Goal: Task Accomplishment & Management: Manage account settings

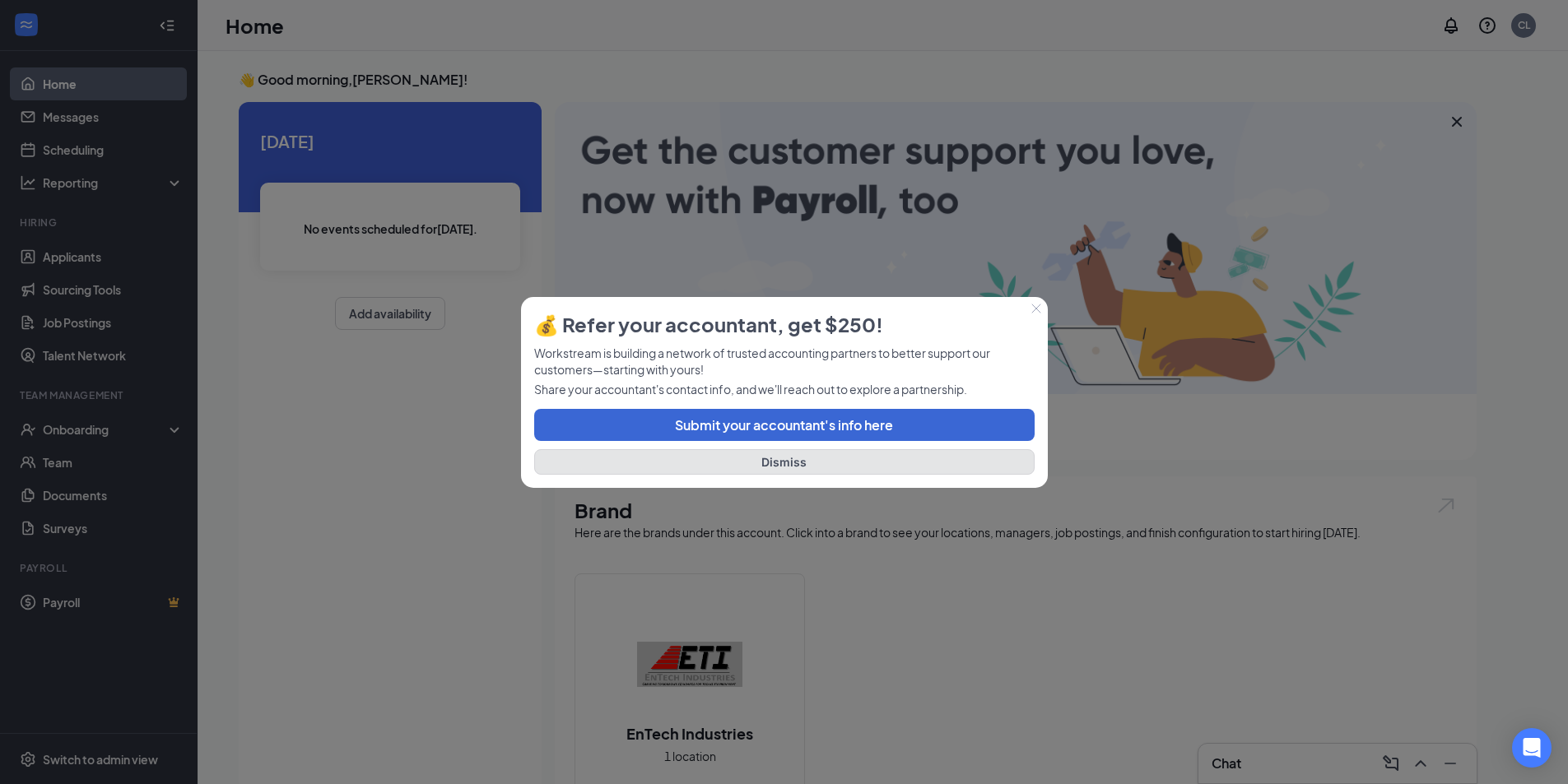
click at [771, 462] on button "Dismiss" at bounding box center [784, 462] width 500 height 26
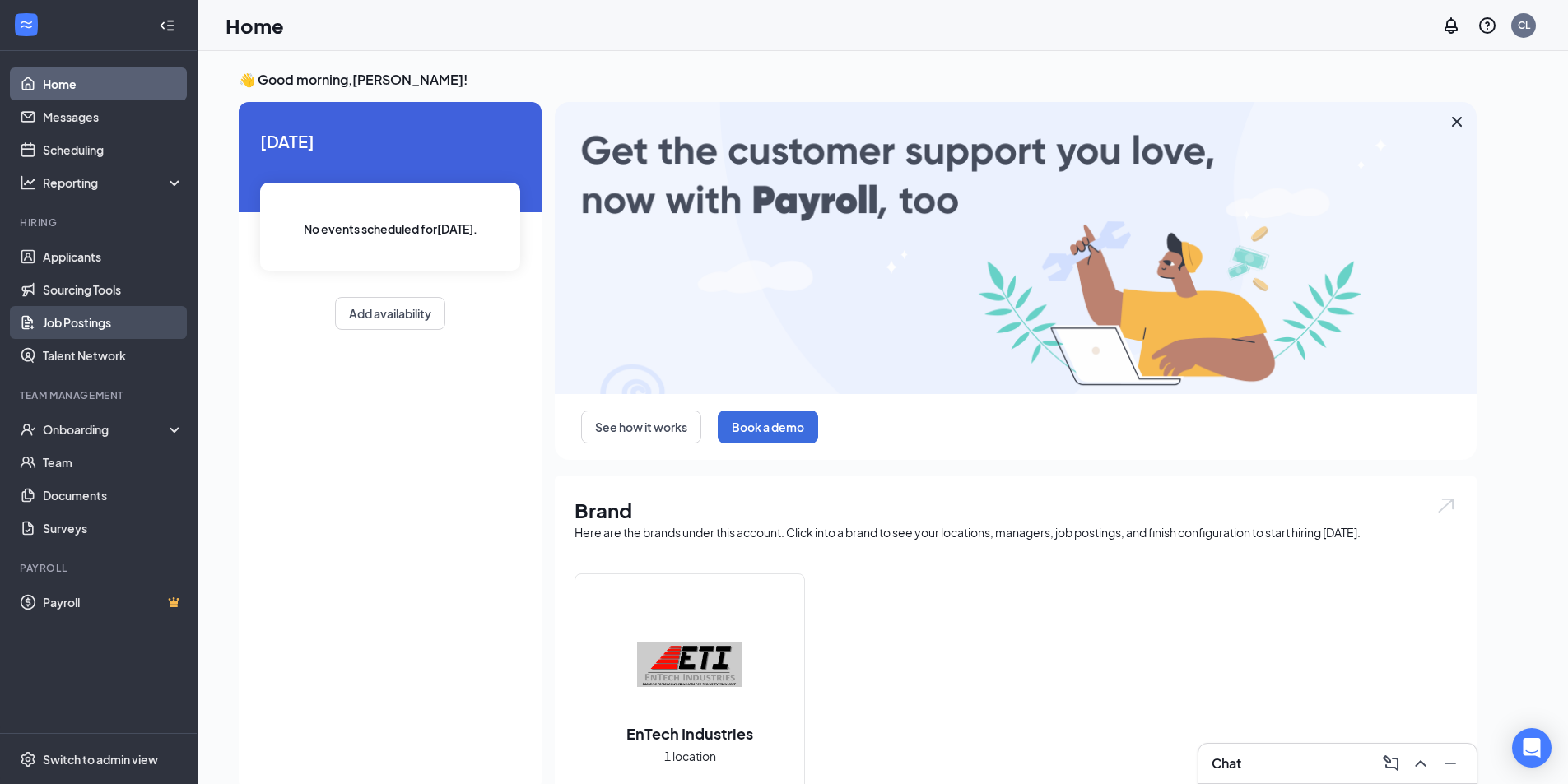
click at [81, 324] on link "Job Postings" at bounding box center [113, 322] width 141 height 33
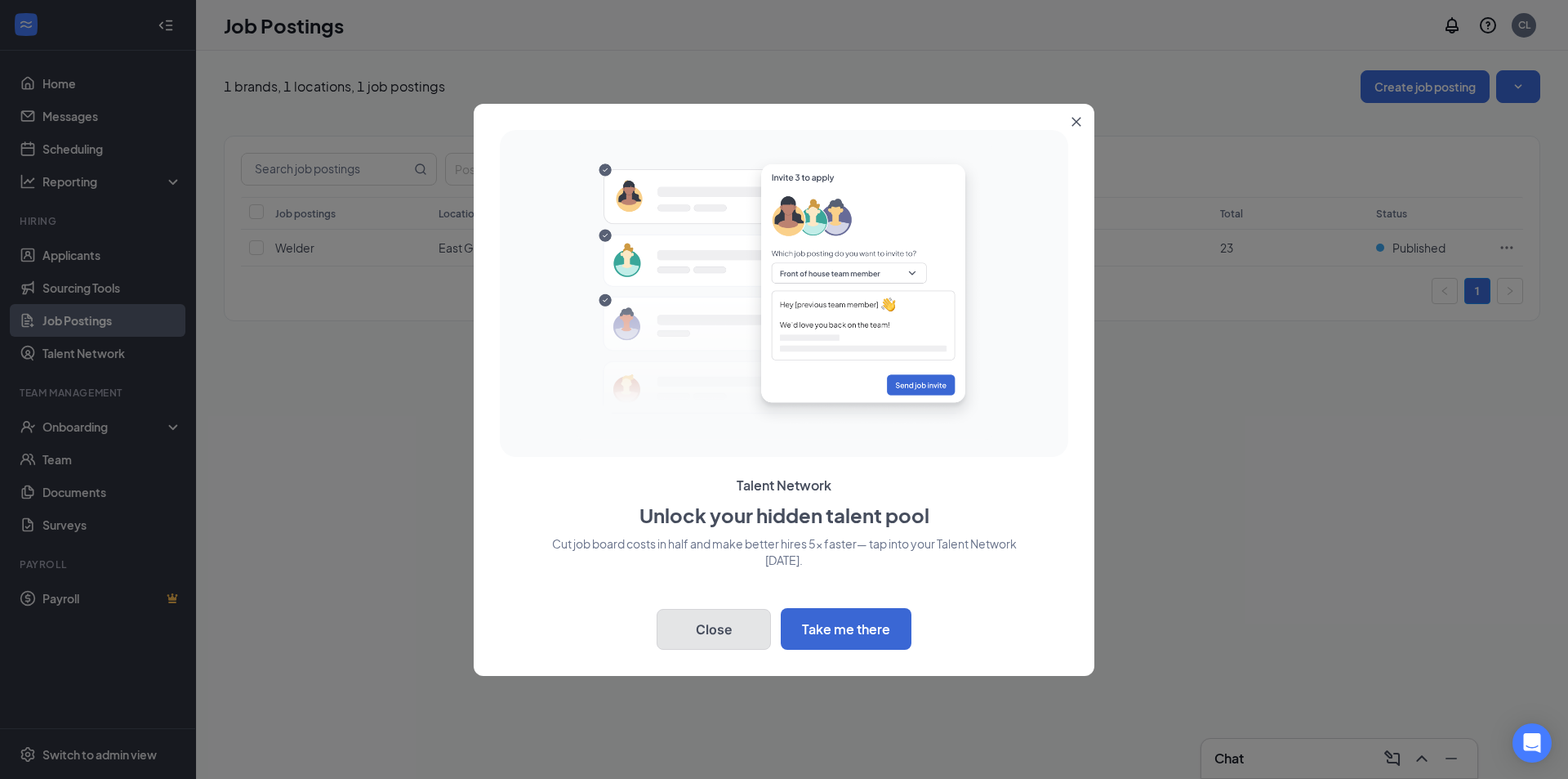
click at [697, 638] on button "Close" at bounding box center [714, 629] width 114 height 41
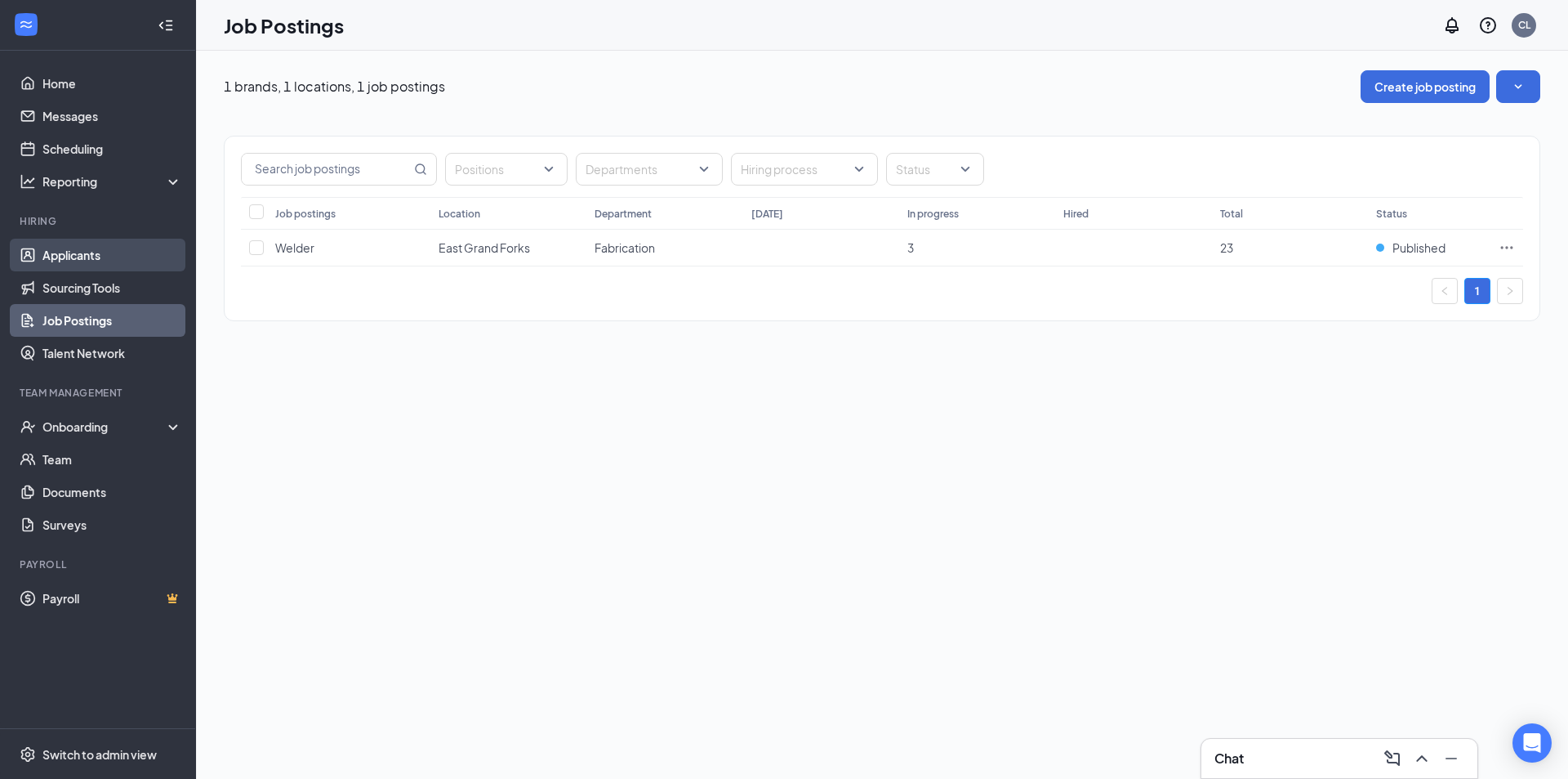
click at [94, 249] on link "Applicants" at bounding box center [112, 255] width 140 height 32
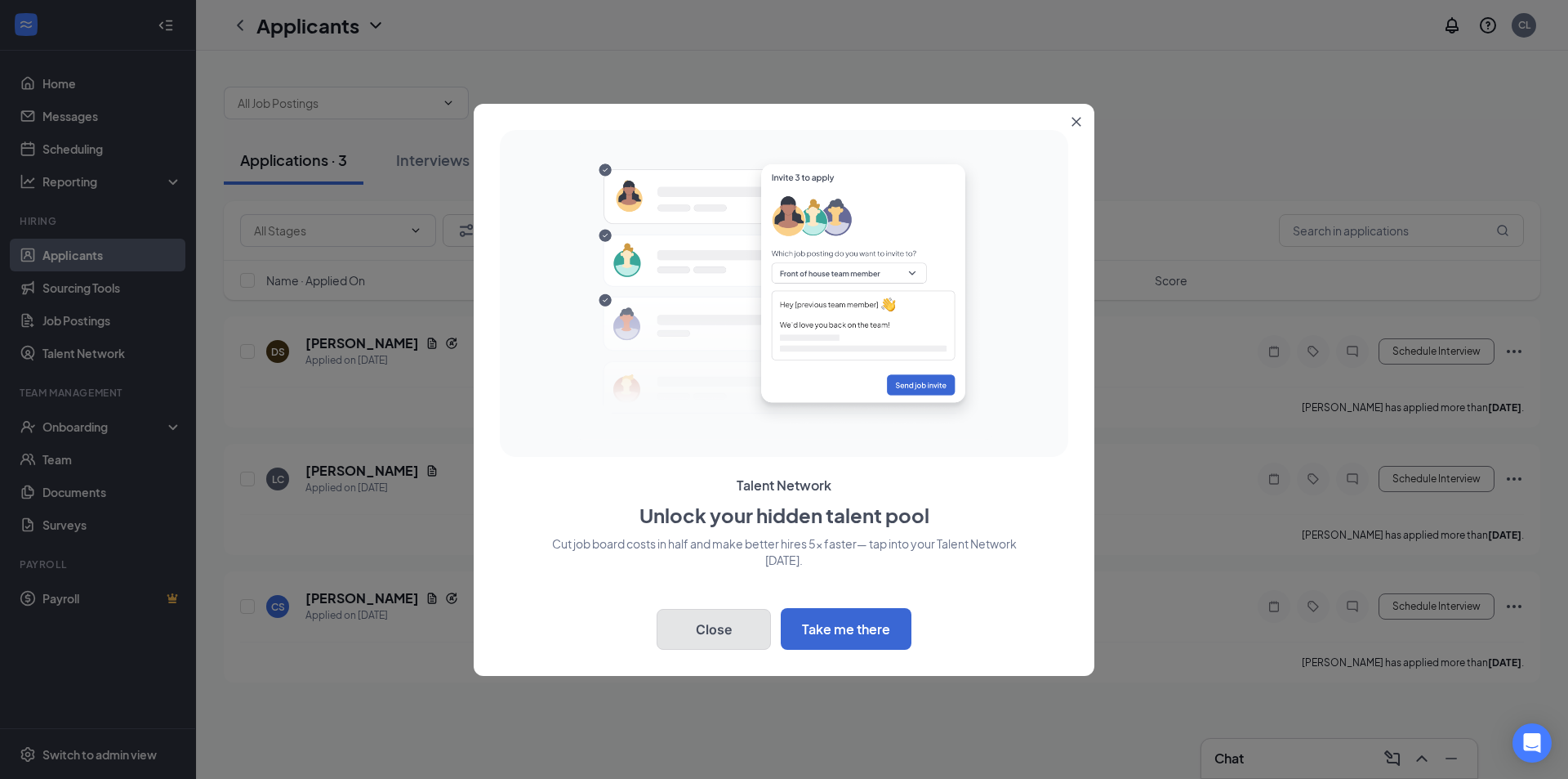
click at [677, 630] on button "Close" at bounding box center [714, 629] width 114 height 41
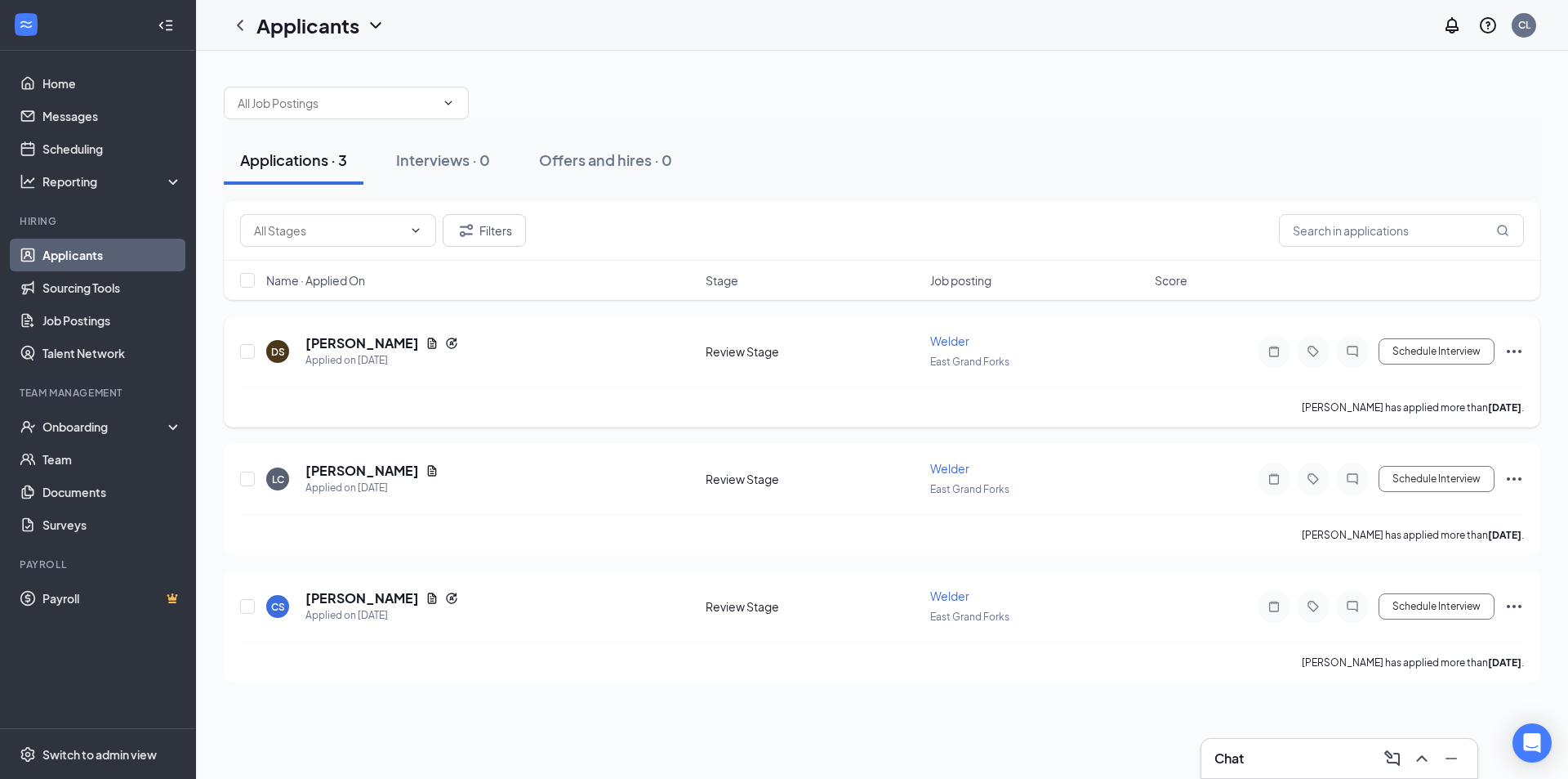
click at [1515, 351] on icon "Ellipses" at bounding box center [1514, 351] width 15 height 3
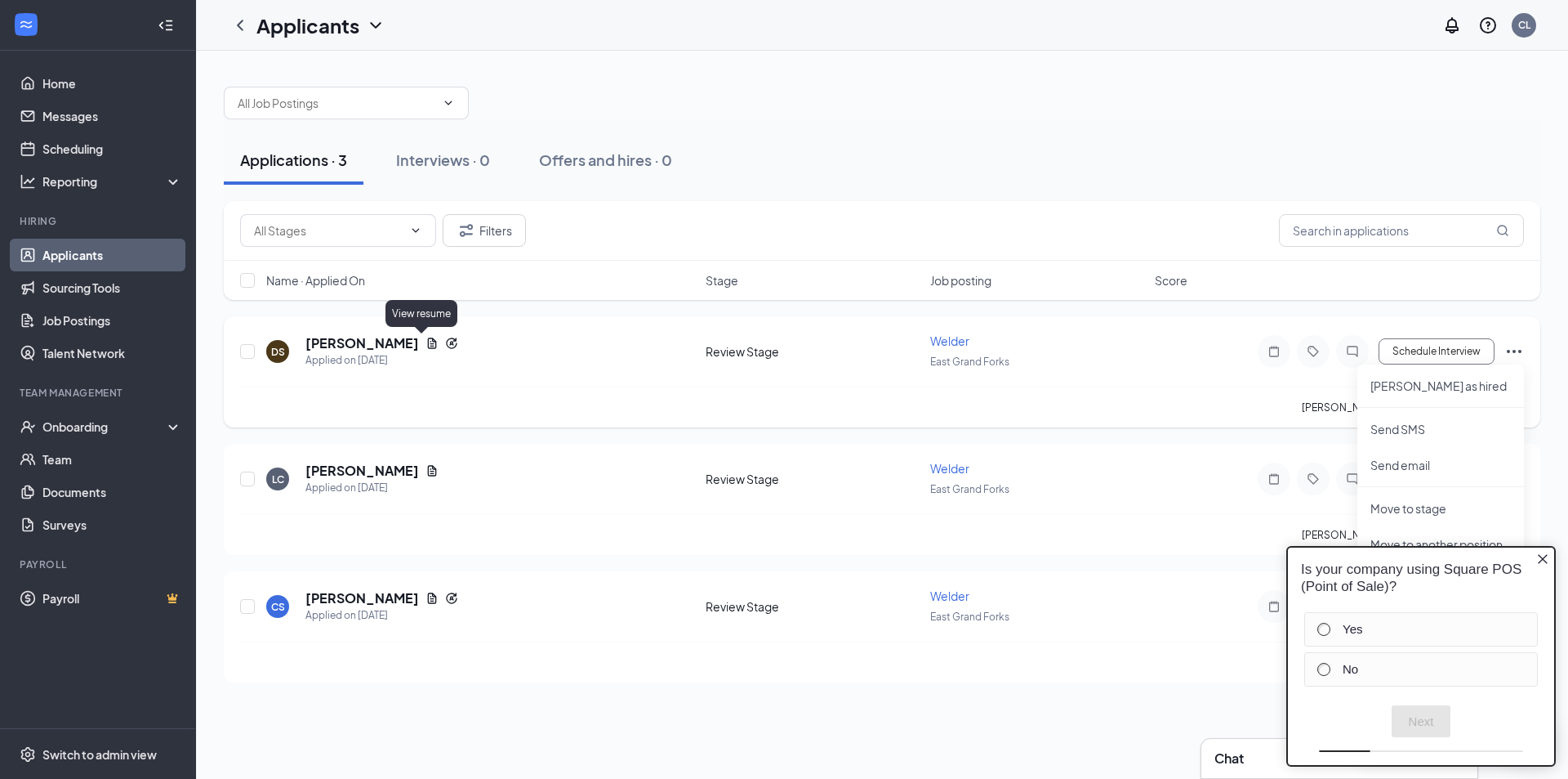
click at [428, 344] on icon "Document" at bounding box center [432, 342] width 9 height 11
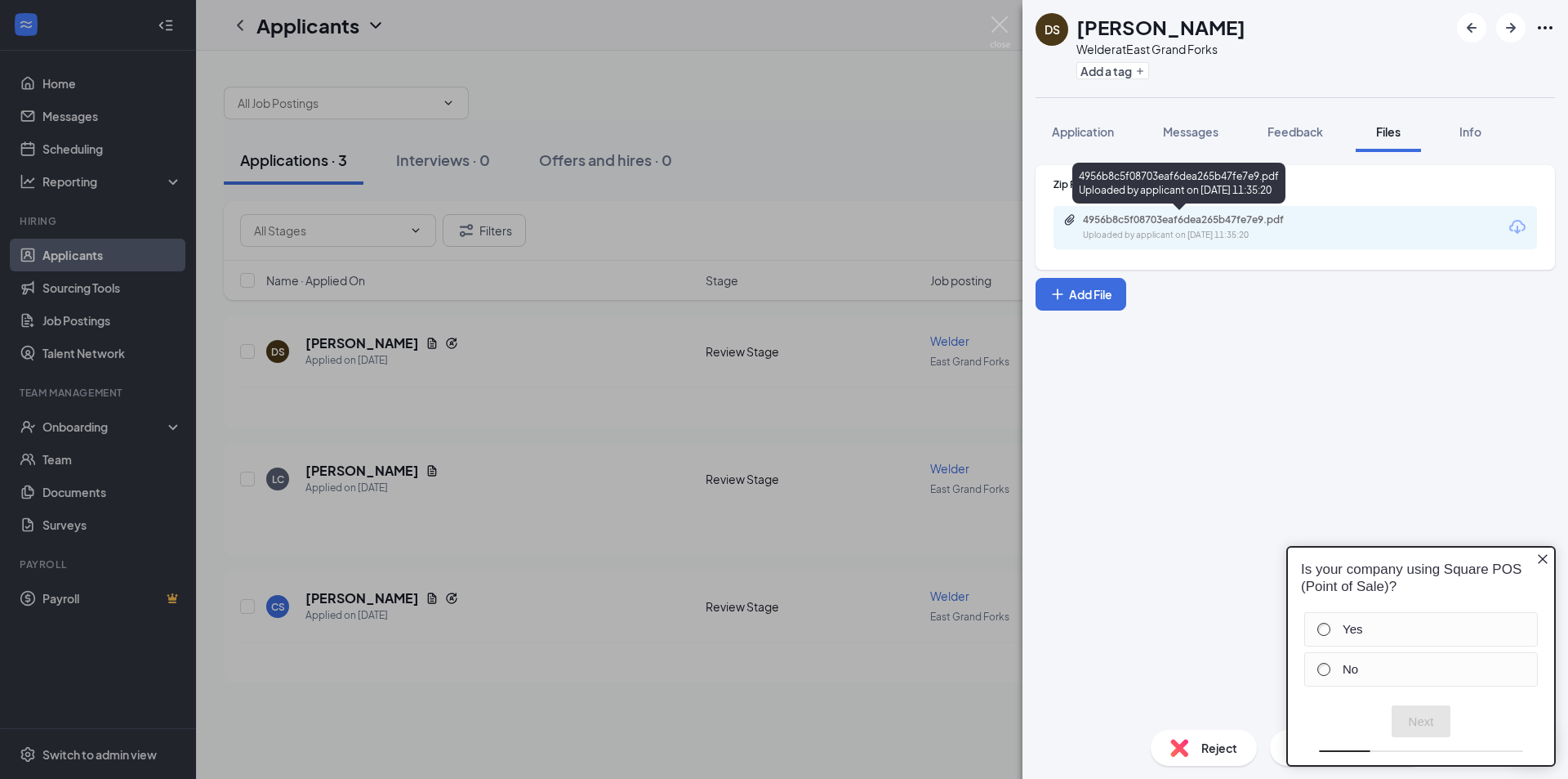
click at [1155, 226] on div "4956b8c5f08703eaf6dea265b47fe7e9.pdf Uploaded by applicant on [DATE] 11:35:20" at bounding box center [1195, 227] width 264 height 29
click at [485, 414] on div "DS [PERSON_NAME] Welder at [GEOGRAPHIC_DATA] Add a tag Application Messages Fee…" at bounding box center [784, 390] width 1568 height 779
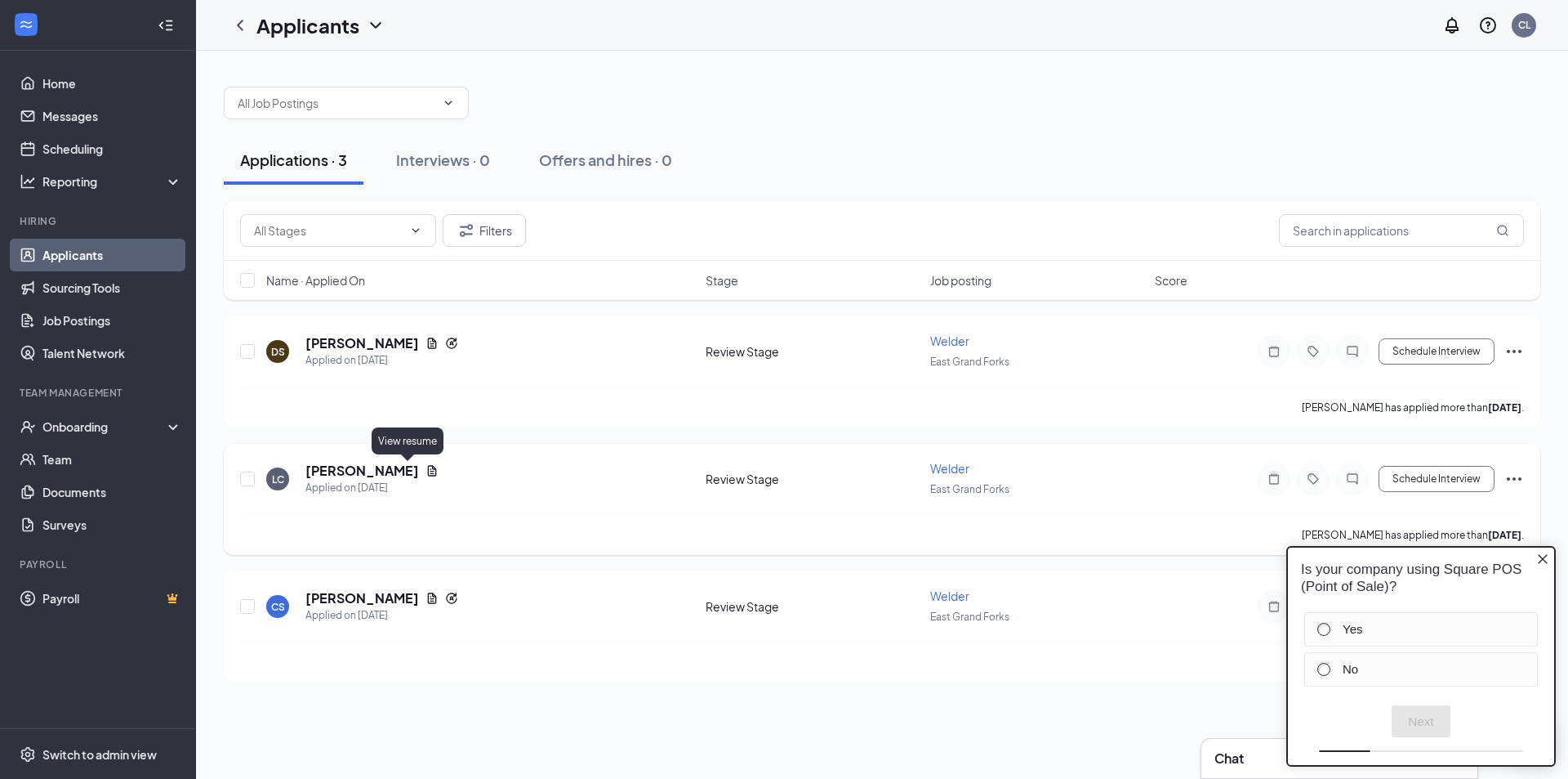
click at [426, 468] on icon "Document" at bounding box center [432, 470] width 13 height 13
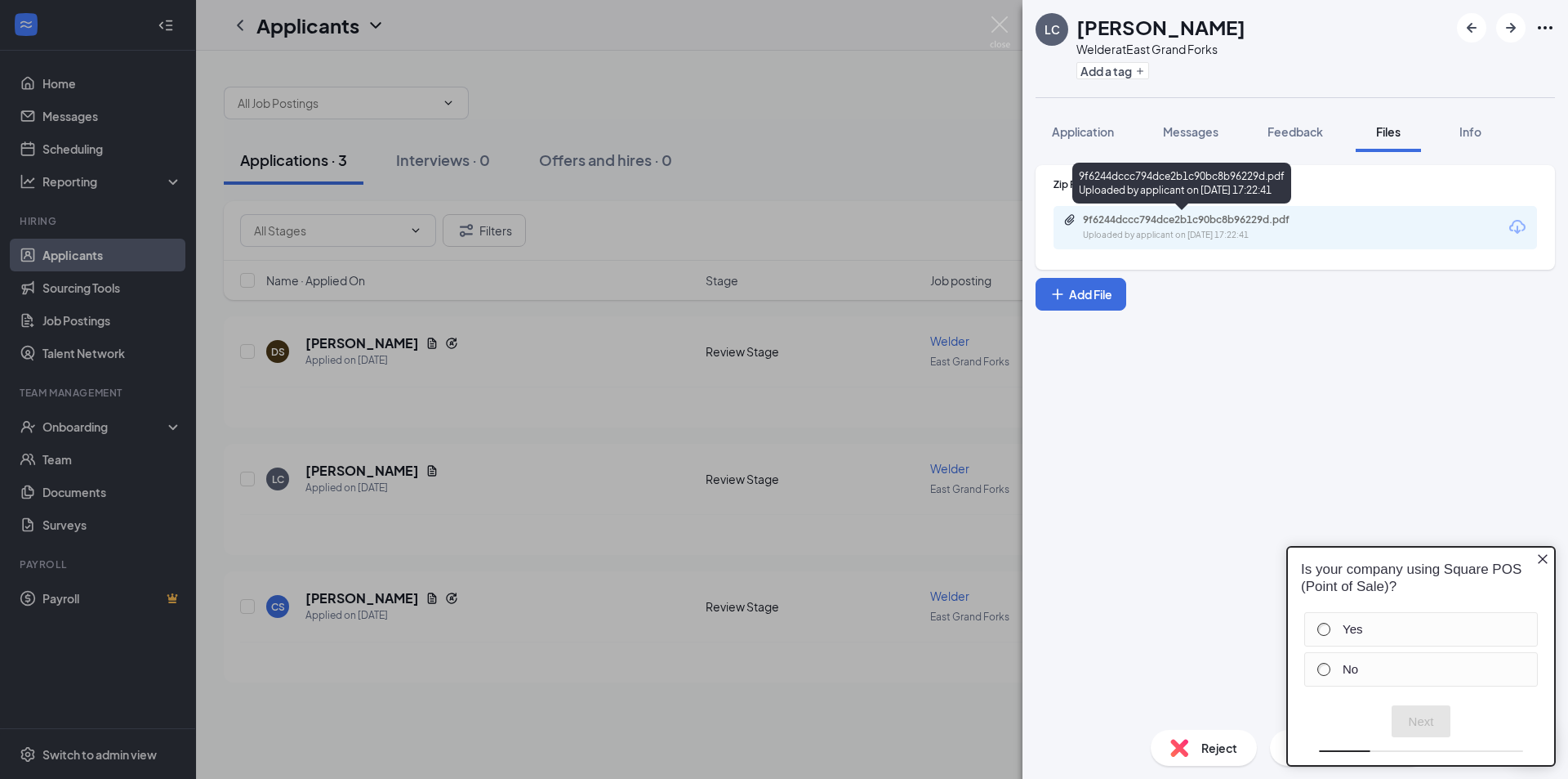
click at [1154, 224] on div "9f6244dccc794dce2b1c90bc8b96229d.pdf" at bounding box center [1197, 219] width 229 height 13
click at [830, 186] on div "[PERSON_NAME] Welder at [GEOGRAPHIC_DATA] Add a tag Application Messages Feedba…" at bounding box center [784, 390] width 1568 height 779
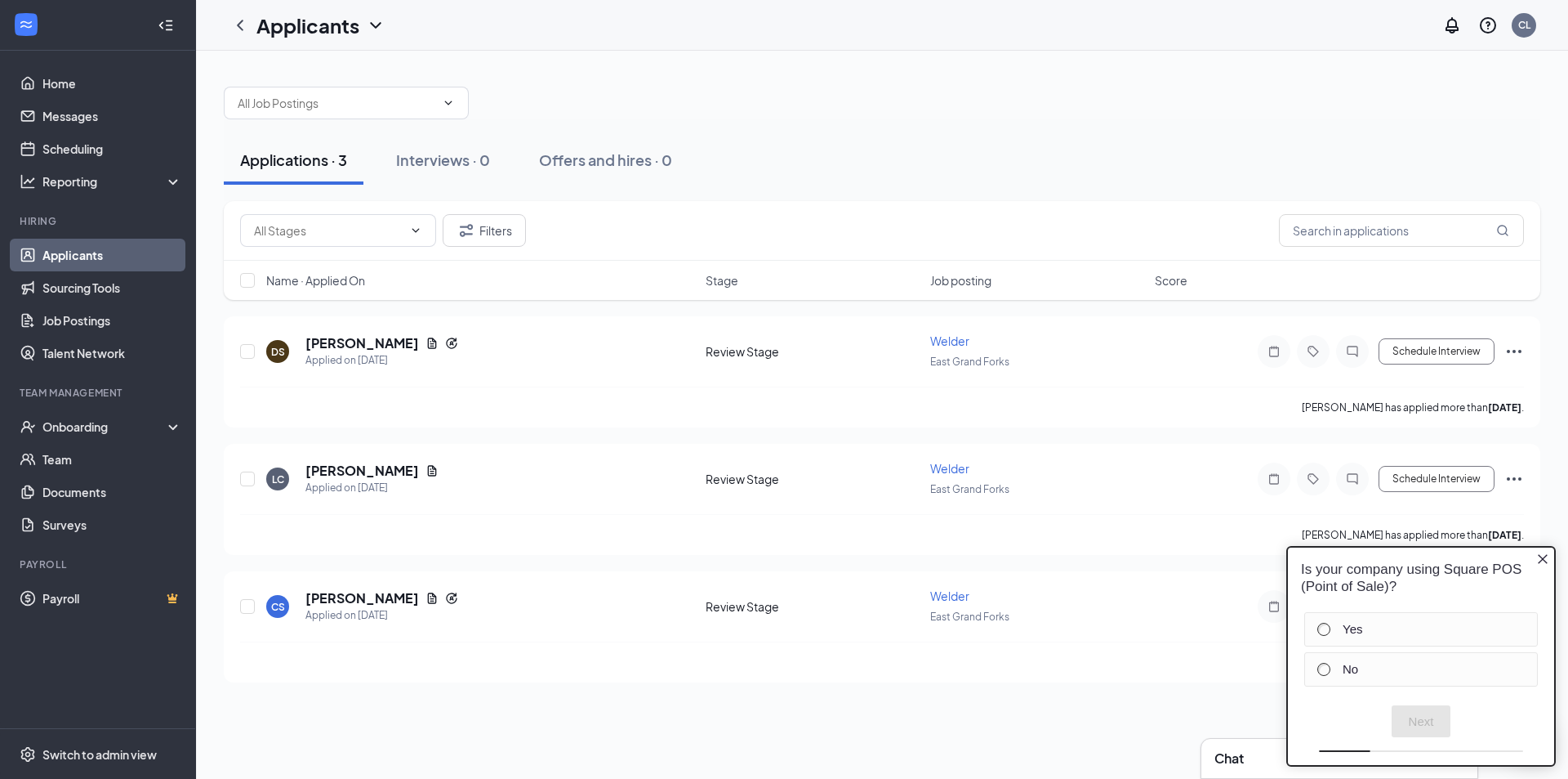
click at [1545, 564] on icon "Close button" at bounding box center [1542, 559] width 13 height 13
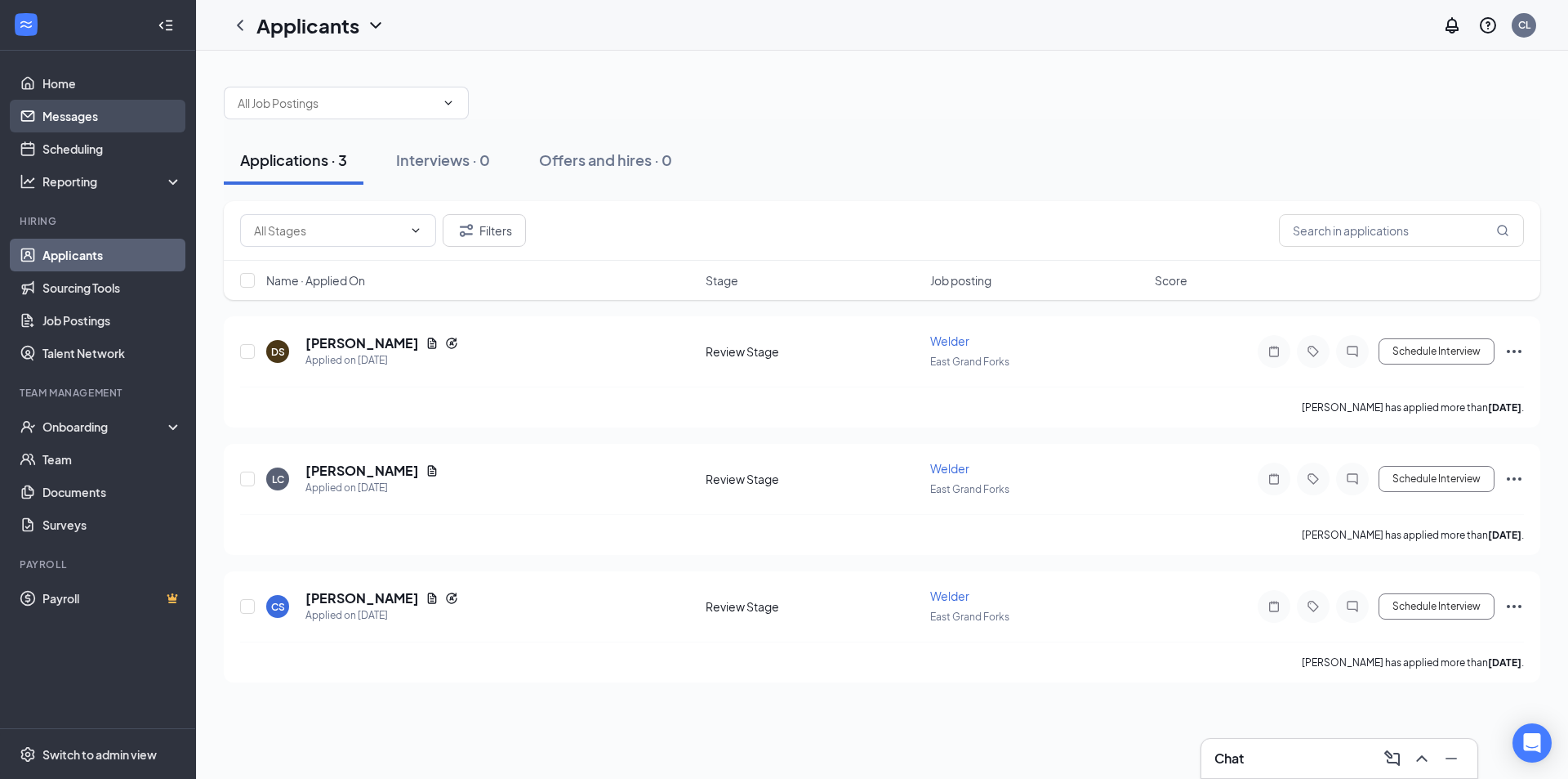
click at [70, 118] on link "Messages" at bounding box center [112, 115] width 140 height 32
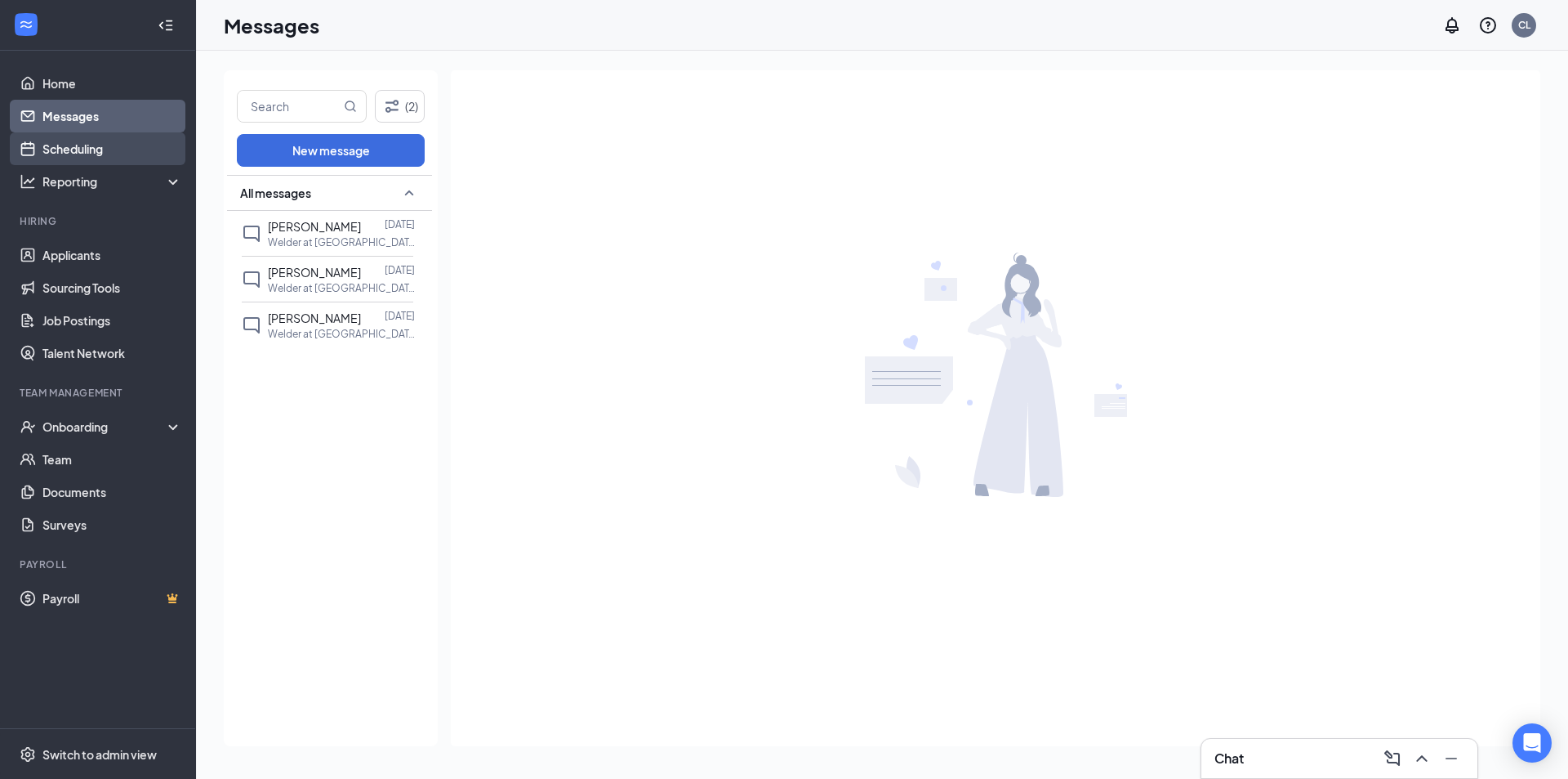
click at [42, 148] on link "Scheduling" at bounding box center [112, 149] width 140 height 32
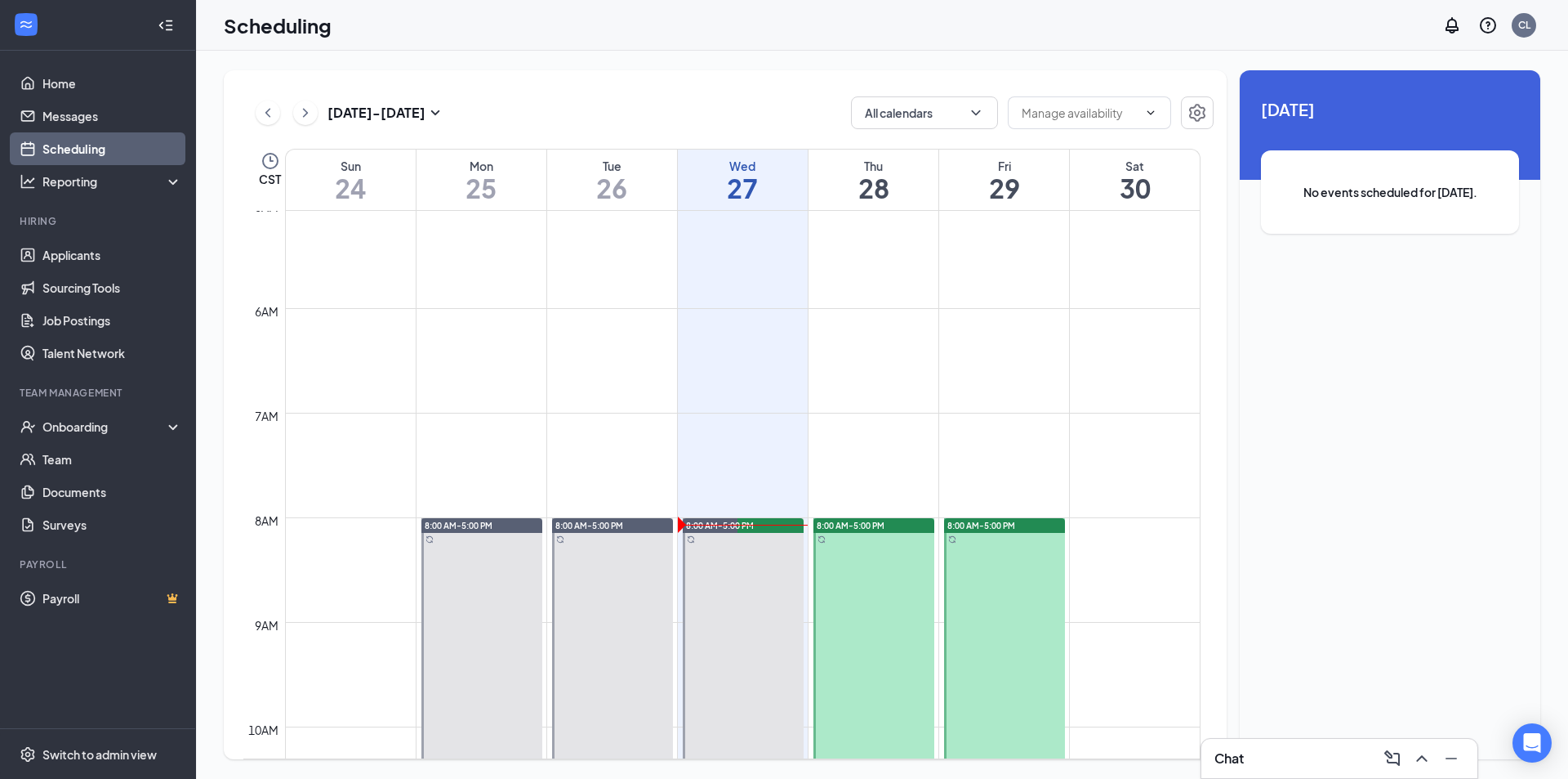
scroll to position [394, 0]
